Goal: Task Accomplishment & Management: Use online tool/utility

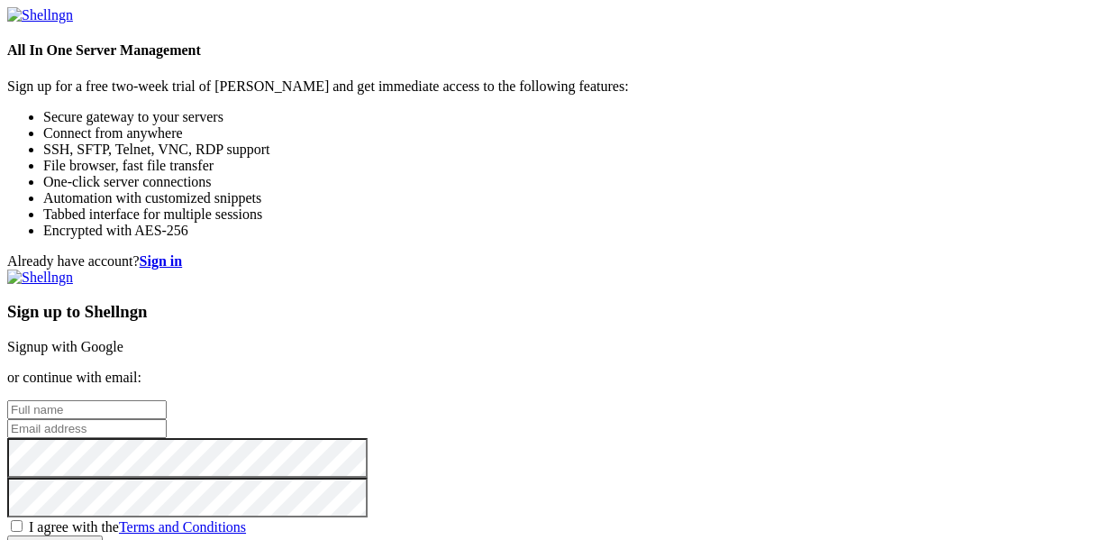
scroll to position [64, 0]
type input "[PERSON_NAME][EMAIL_ADDRESS][DOMAIN_NAME]"
click at [123, 339] on link "Signup with Google" at bounding box center [65, 346] width 116 height 15
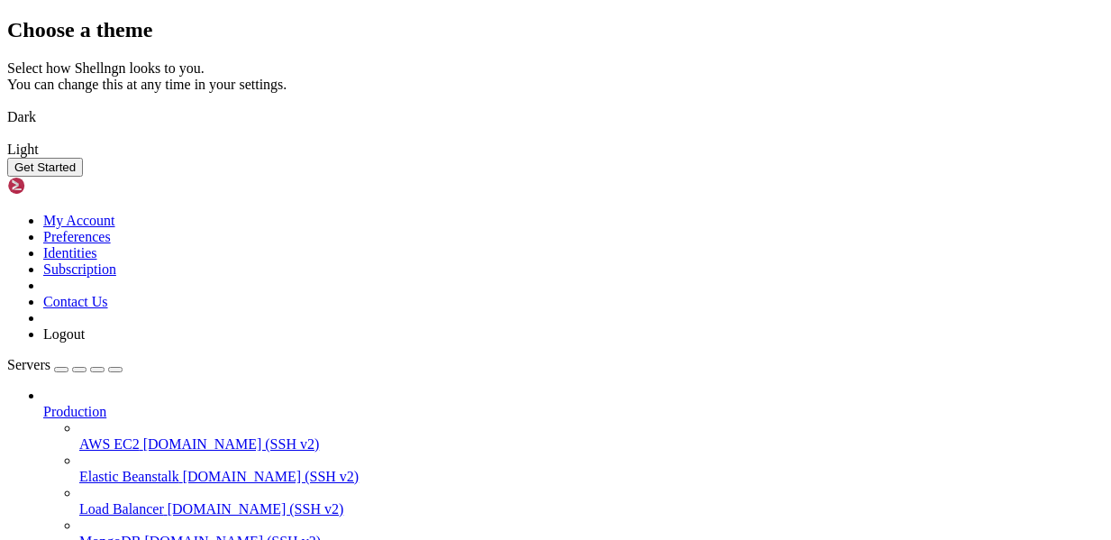
click at [83, 177] on button "Get Started" at bounding box center [45, 167] width 76 height 19
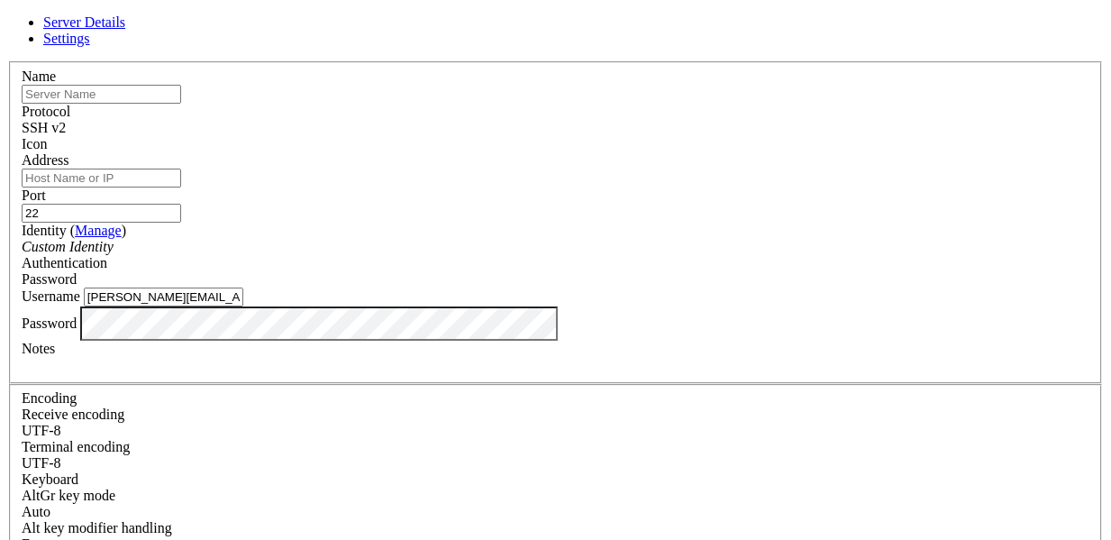
scroll to position [42, 0]
click at [90, 46] on link "Settings" at bounding box center [66, 38] width 47 height 15
click at [125, 30] on span "Server Details" at bounding box center [84, 21] width 82 height 15
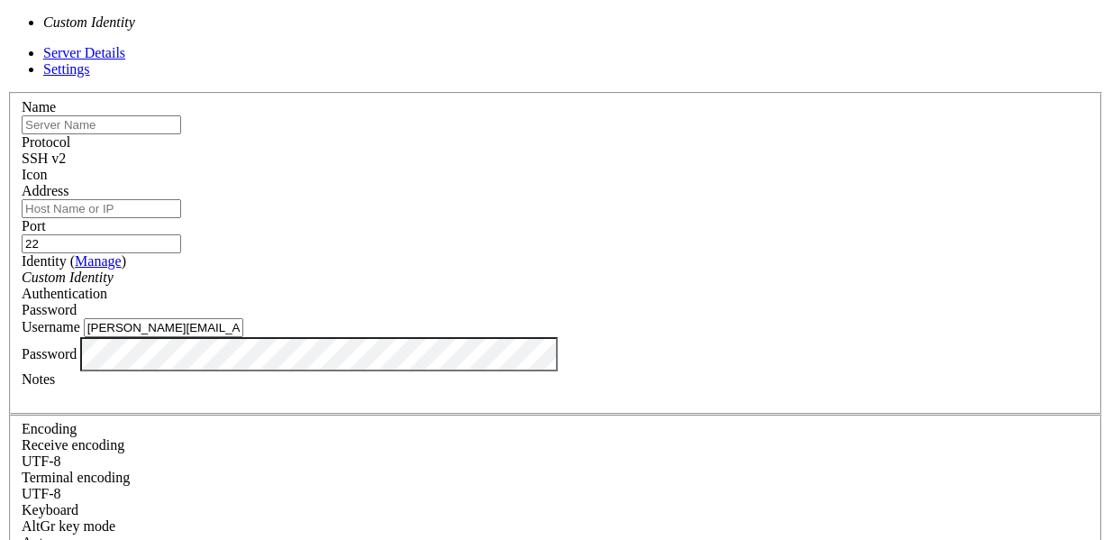
click at [495, 269] on div "Custom Identity" at bounding box center [556, 277] width 1068 height 16
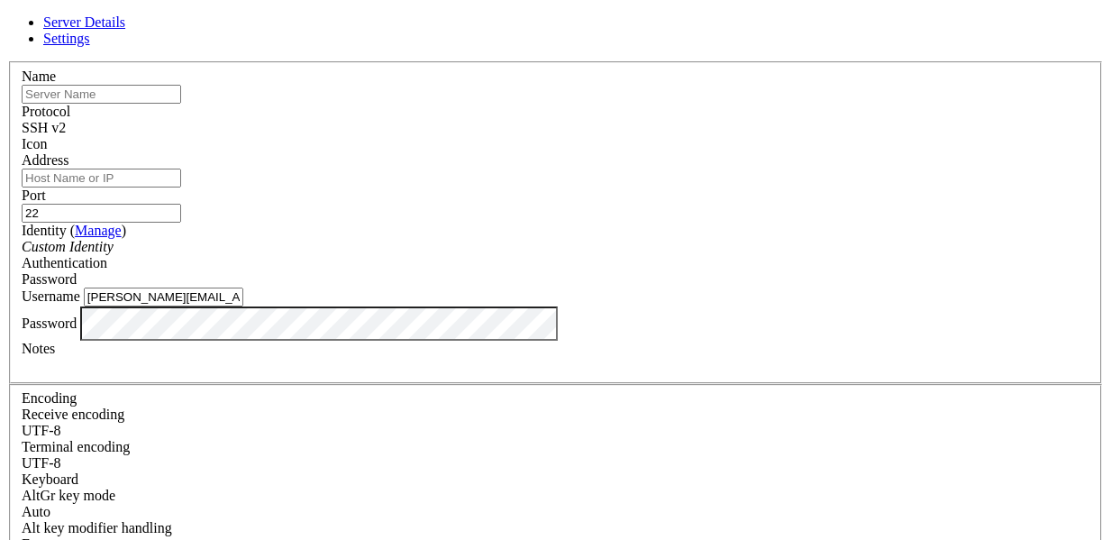
click at [181, 187] on input "Address" at bounding box center [102, 178] width 160 height 19
click at [243, 291] on input "[PERSON_NAME][EMAIL_ADDRESS][DOMAIN_NAME]" at bounding box center [164, 297] width 160 height 19
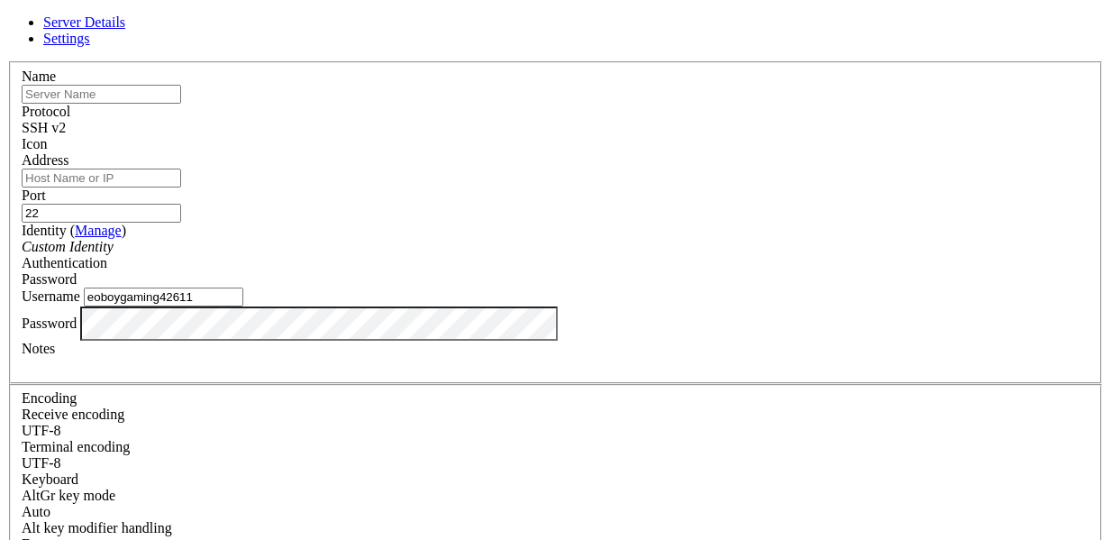
type input "eoboygaming42611"
click at [633, 271] on div "Password" at bounding box center [556, 279] width 1068 height 16
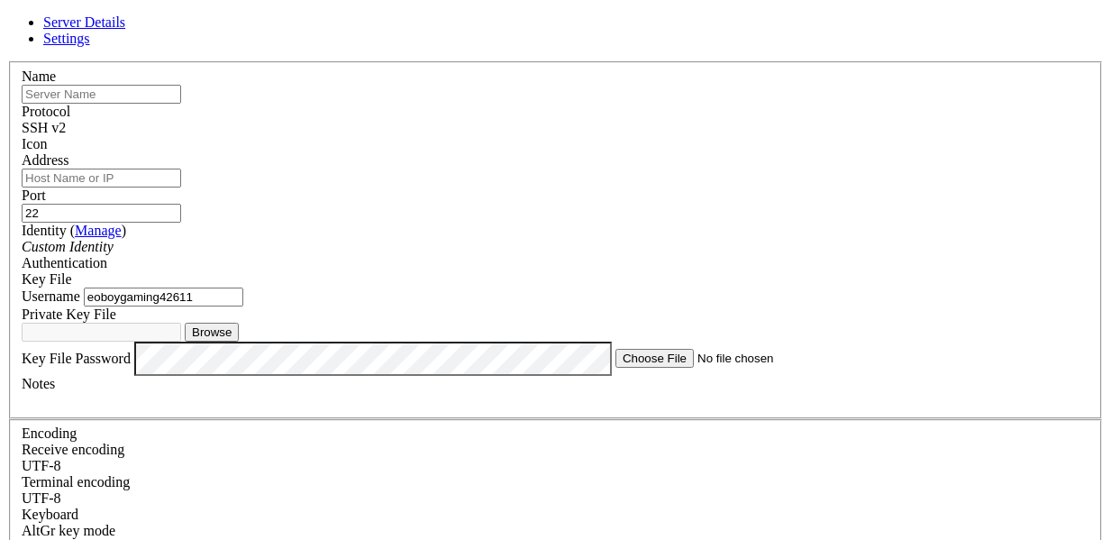
scroll to position [0, 0]
click at [181, 104] on input "text" at bounding box center [102, 94] width 160 height 19
click at [671, 132] on div "SSH v2" at bounding box center [556, 128] width 1068 height 16
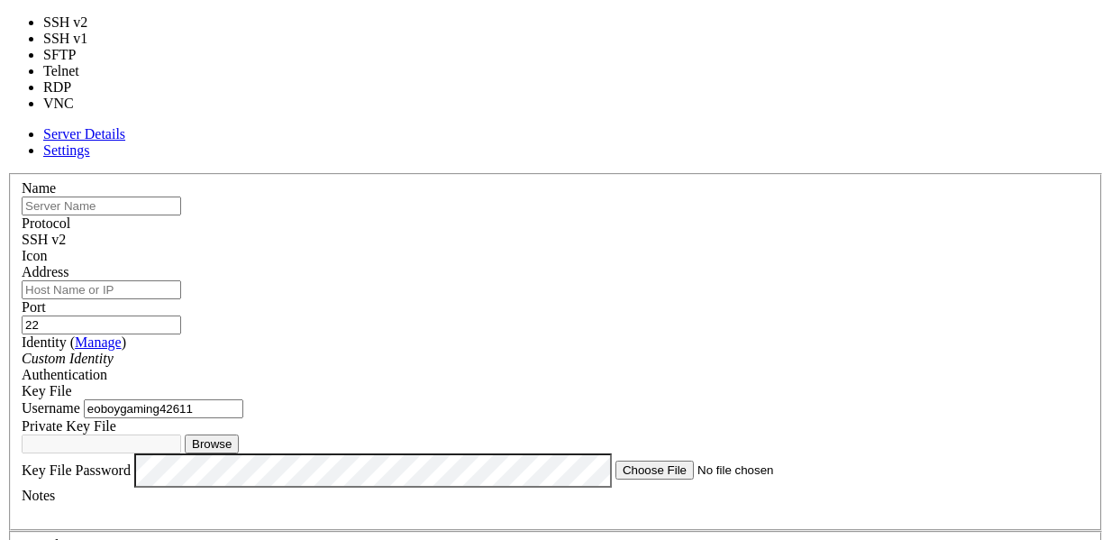
click at [181, 196] on input "text" at bounding box center [102, 205] width 160 height 19
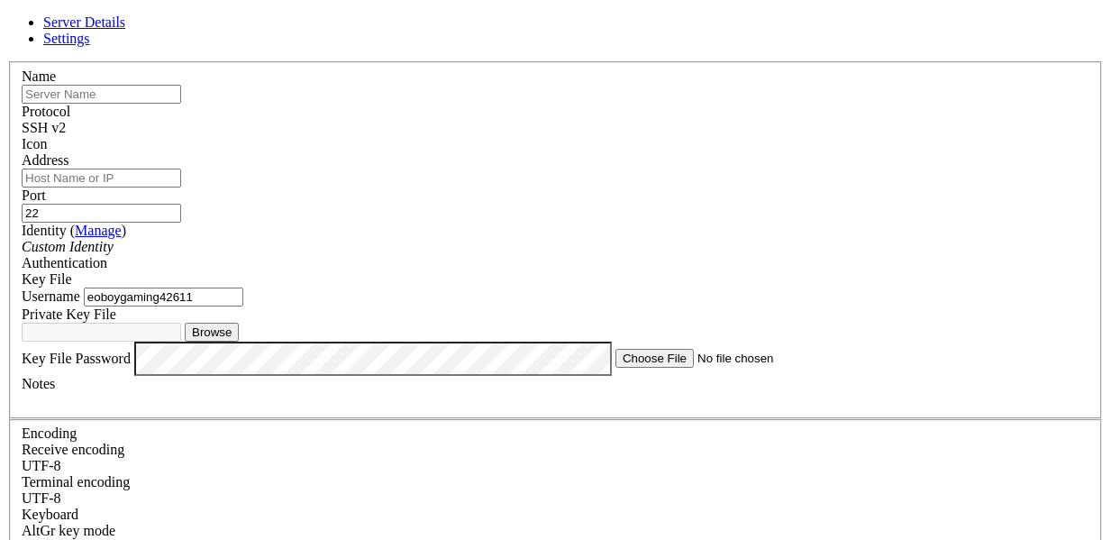
click at [239, 342] on button "Browse" at bounding box center [212, 332] width 54 height 19
type input "gcloud-key.txt"
click at [181, 178] on input "Address" at bounding box center [102, 178] width 160 height 19
type input "[TECHNICAL_ID]"
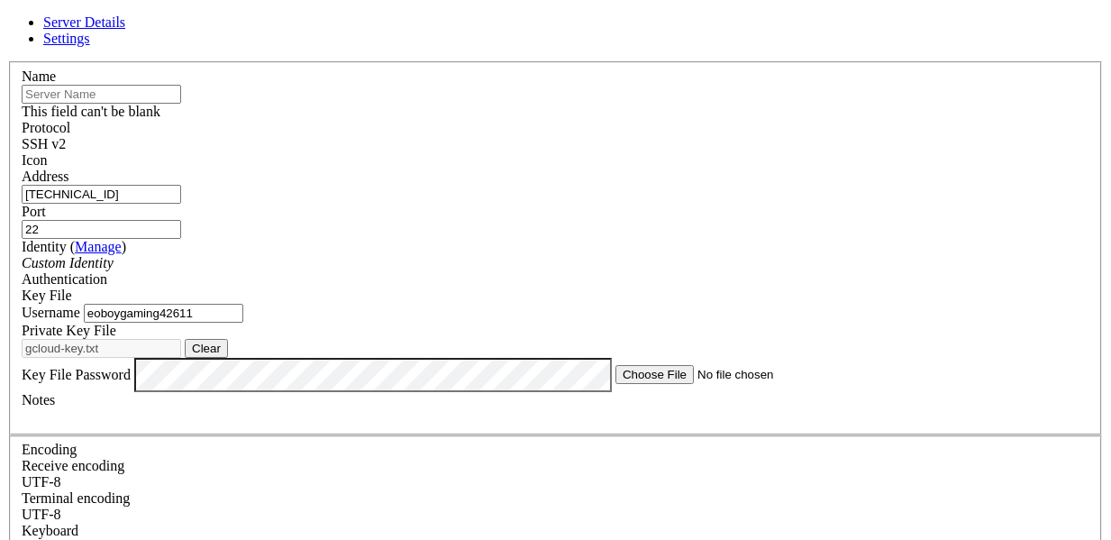
scroll to position [0, 0]
click at [181, 104] on input "text" at bounding box center [102, 94] width 160 height 19
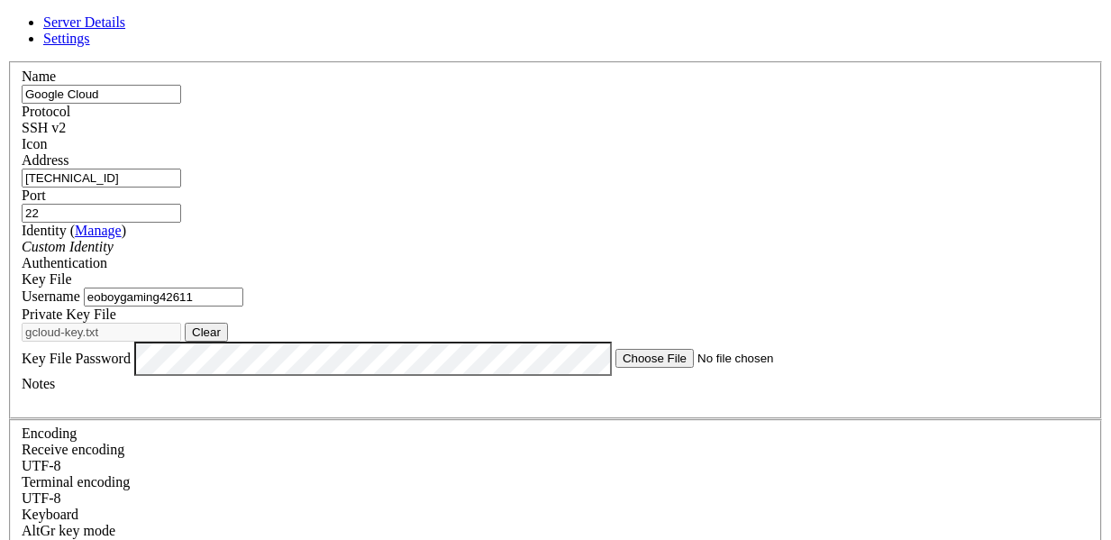
type input "Google Cloud"
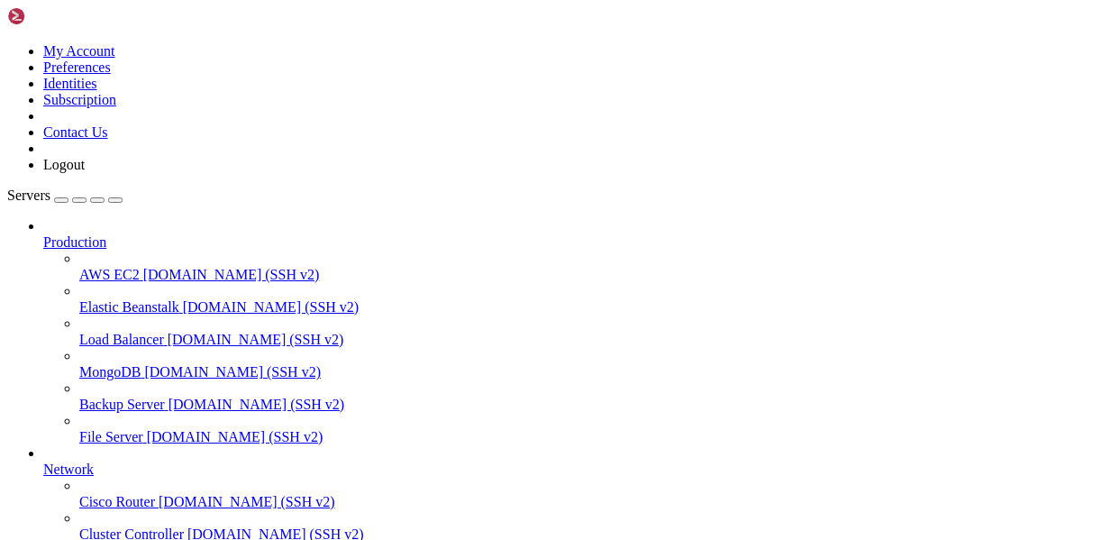
scroll to position [187, 0]
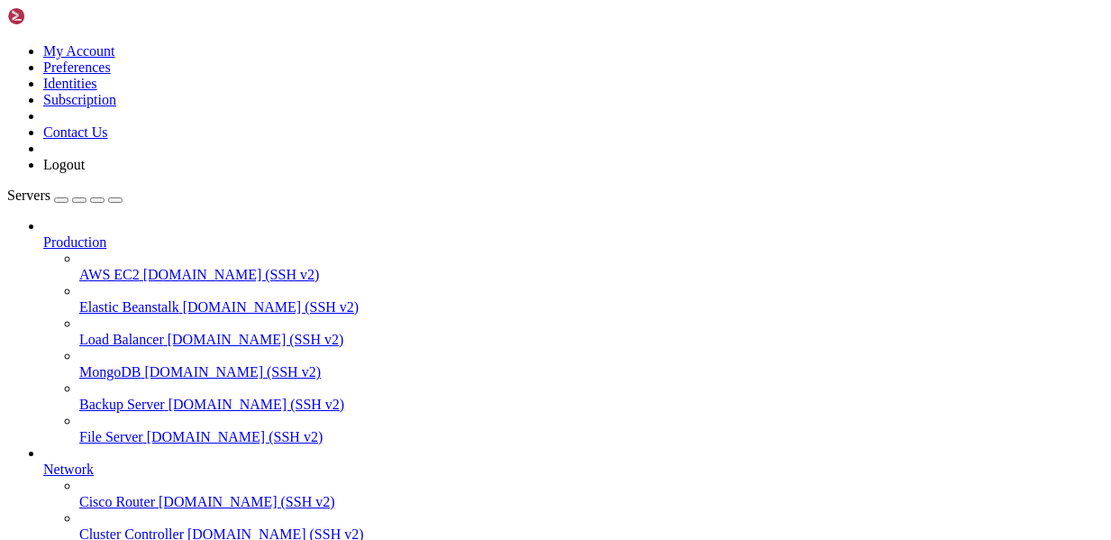
scroll to position [0, 0]
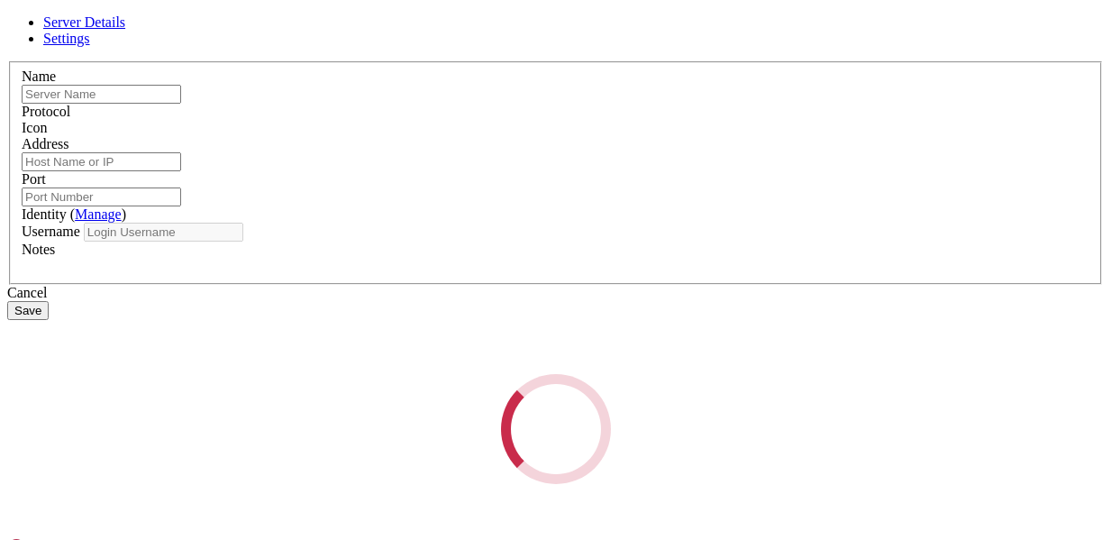
type input "Google Cloud"
type input "[TECHNICAL_ID]"
type input "22"
type input "eoboygaming42611"
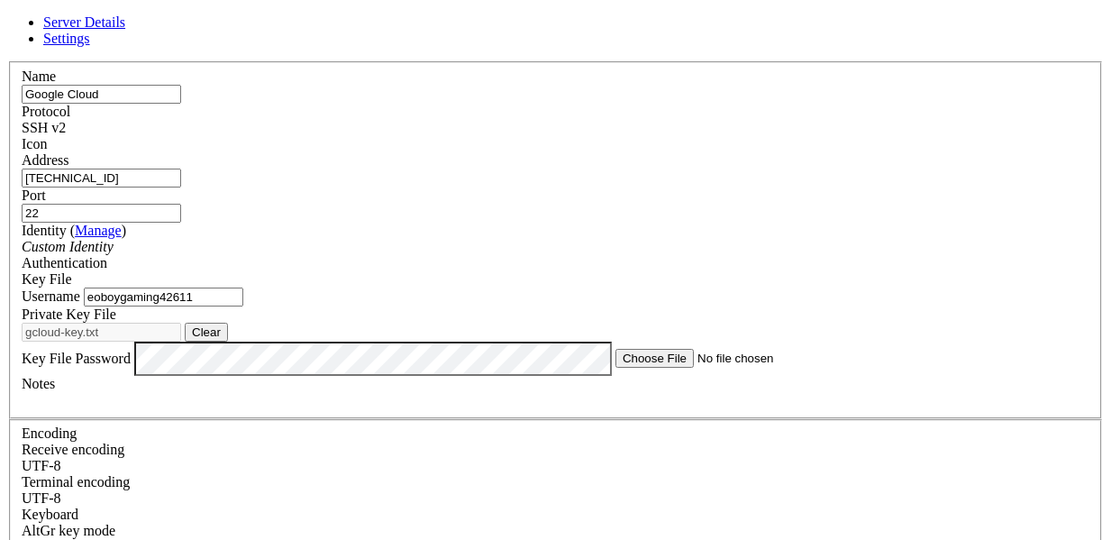
click at [181, 187] on input "[TECHNICAL_ID]" at bounding box center [102, 178] width 160 height 19
type input "[TECHNICAL_ID]"
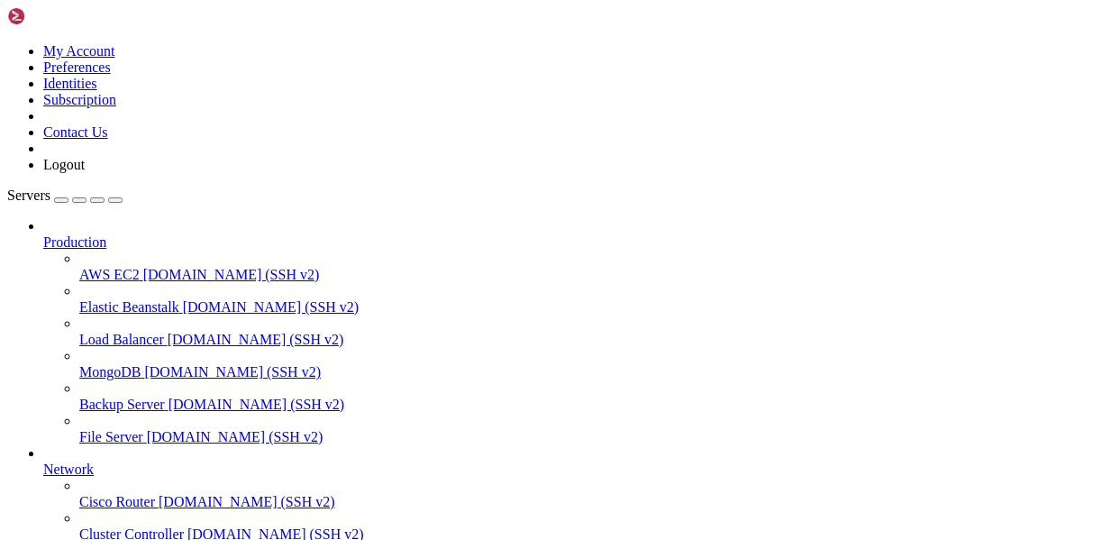
click at [7, 43] on link at bounding box center [7, 43] width 0 height 0
click at [7, 43] on icon at bounding box center [7, 43] width 0 height 0
drag, startPoint x: 122, startPoint y: 505, endPoint x: 80, endPoint y: 505, distance: 41.5
